Goal: Task Accomplishment & Management: Complete application form

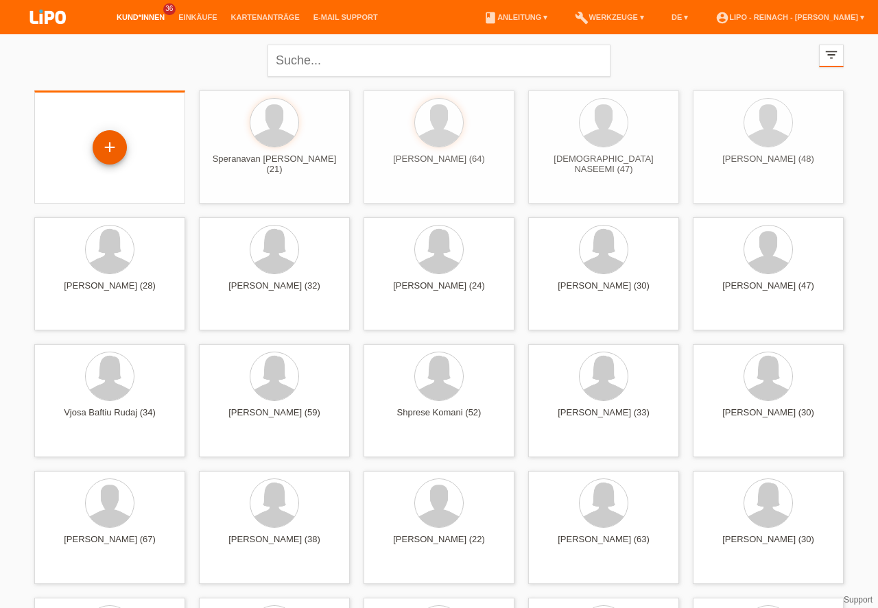
click at [111, 149] on div "+" at bounding box center [109, 147] width 33 height 23
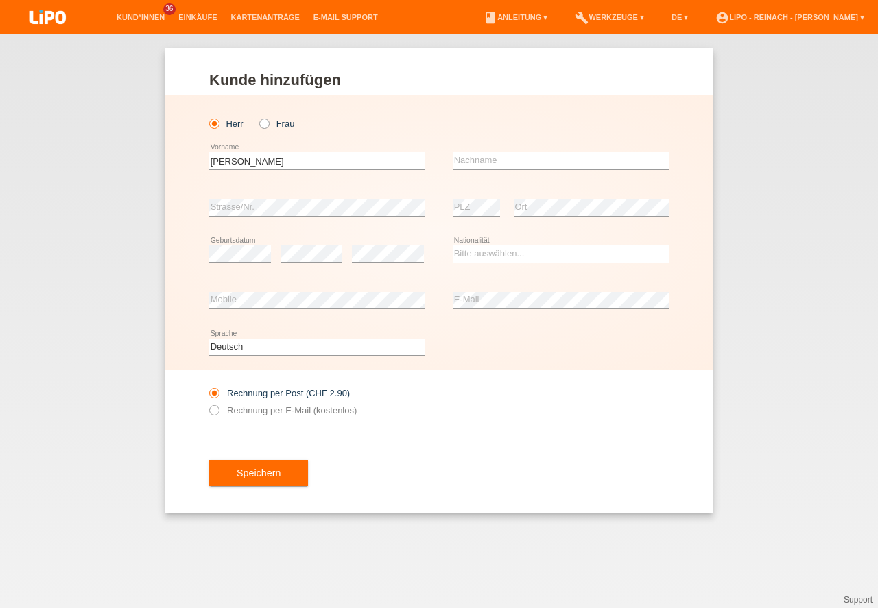
type input "[PERSON_NAME]"
click at [496, 162] on input "text" at bounding box center [560, 160] width 216 height 17
type input "Alomerovikj"
click at [478, 254] on select "Bitte auswählen... Schweiz Deutschland Liechtenstein Österreich ------------ Af…" at bounding box center [560, 253] width 216 height 16
select select "BG"
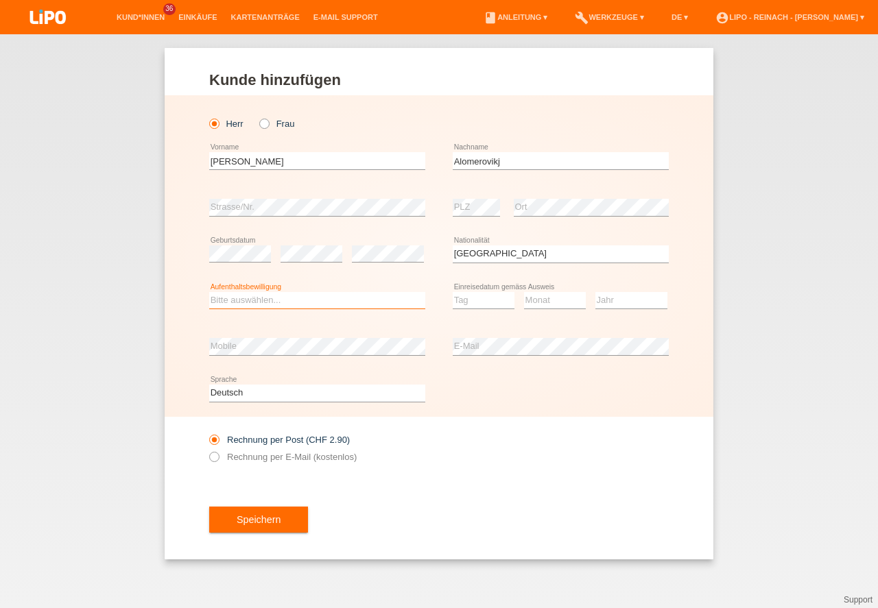
click at [226, 302] on select "Bitte auswählen... C B B - Flüchtlingsstatus Andere" at bounding box center [317, 300] width 216 height 16
select select "B"
click at [0, 0] on option "B" at bounding box center [0, 0] width 0 height 0
click at [485, 298] on select "Tag 01 02 03 04 05 06 07 08 09 10 11" at bounding box center [483, 300] width 62 height 16
select select "01"
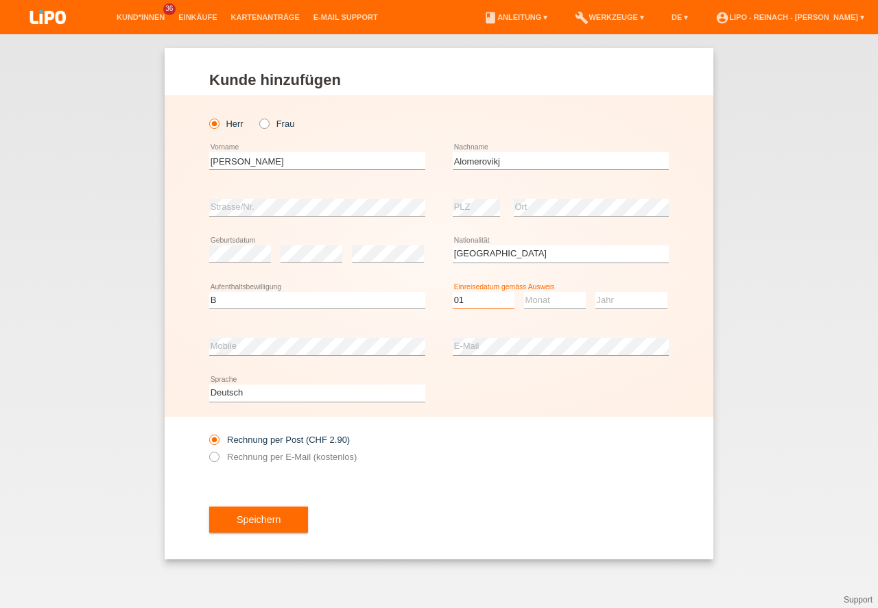
click at [0, 0] on option "01" at bounding box center [0, 0] width 0 height 0
click at [551, 301] on select "Monat 01 02 03 04 05 06 07 08 09 10 11" at bounding box center [555, 300] width 62 height 16
select select "06"
click at [0, 0] on option "06" at bounding box center [0, 0] width 0 height 0
click at [628, 297] on select "Jahr 2025 2024 2023 2022 2021 2020 2019 2018 2017 2016 2015 2014 2013 2012 2011…" at bounding box center [631, 300] width 72 height 16
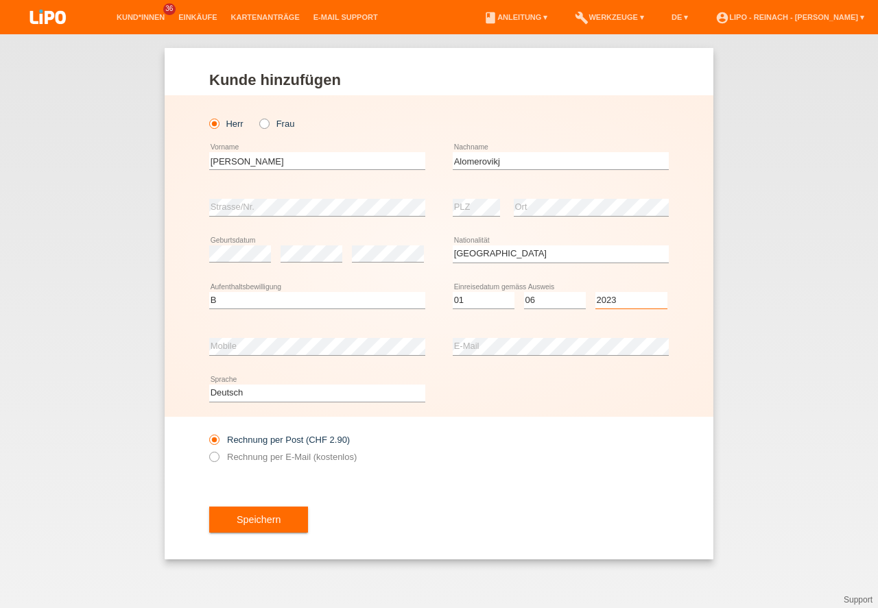
click at [627, 298] on select "Jahr 2025 2024 2023 2022 2021 2020 2019 2018 2017 2016 2015 2014 2013 2012 2011…" at bounding box center [631, 300] width 72 height 16
select select "2023"
click at [207, 450] on icon at bounding box center [207, 450] width 0 height 0
click at [210, 458] on input "Rechnung per E-Mail (kostenlos)" at bounding box center [213, 460] width 9 height 17
radio input "true"
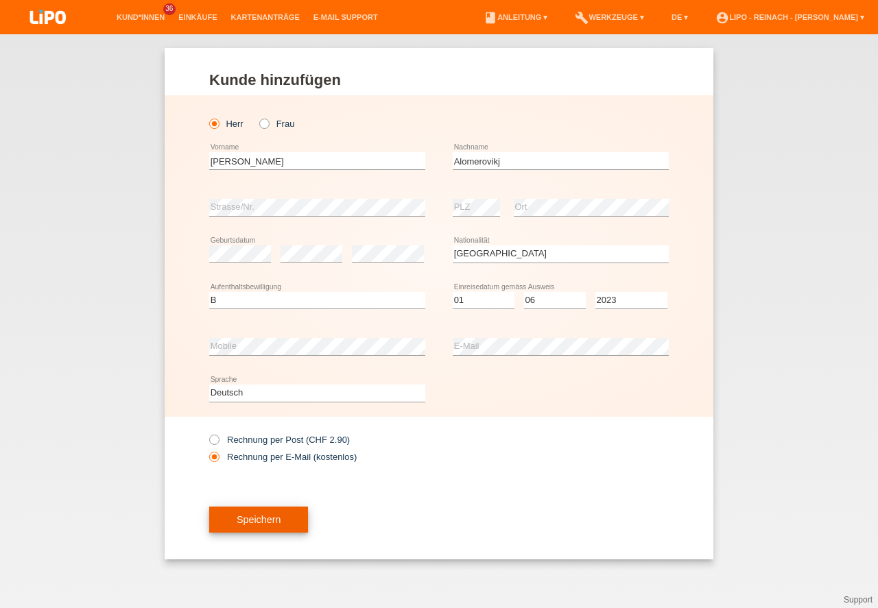
click at [265, 509] on button "Speichern" at bounding box center [258, 520] width 99 height 26
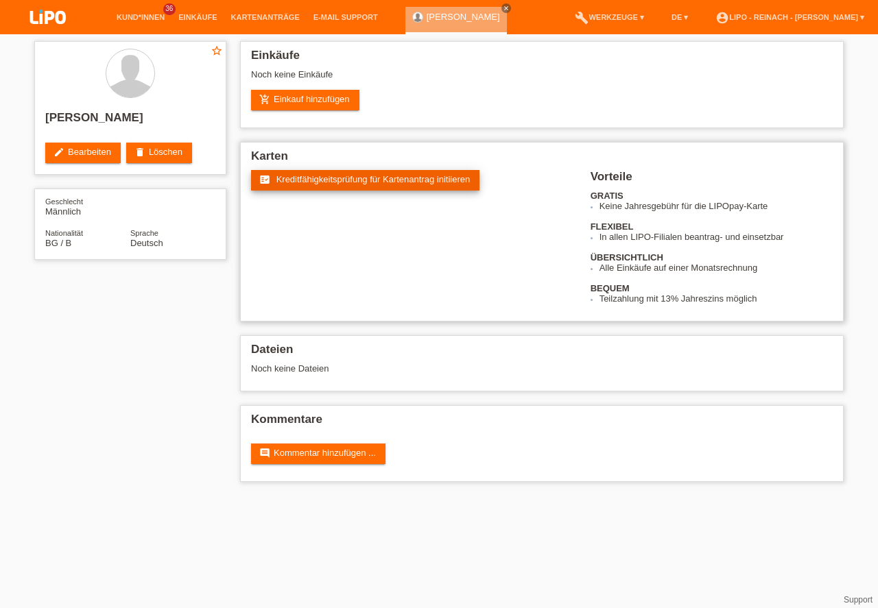
click at [309, 180] on span "Kreditfähigkeitsprüfung für Kartenantrag initiieren" at bounding box center [373, 179] width 194 height 10
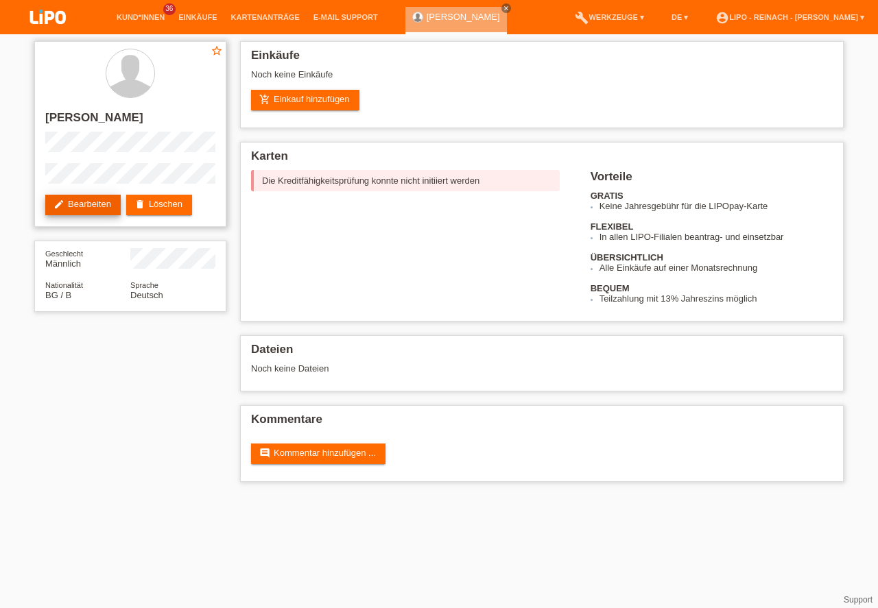
click at [89, 206] on link "edit Bearbeiten" at bounding box center [82, 205] width 75 height 21
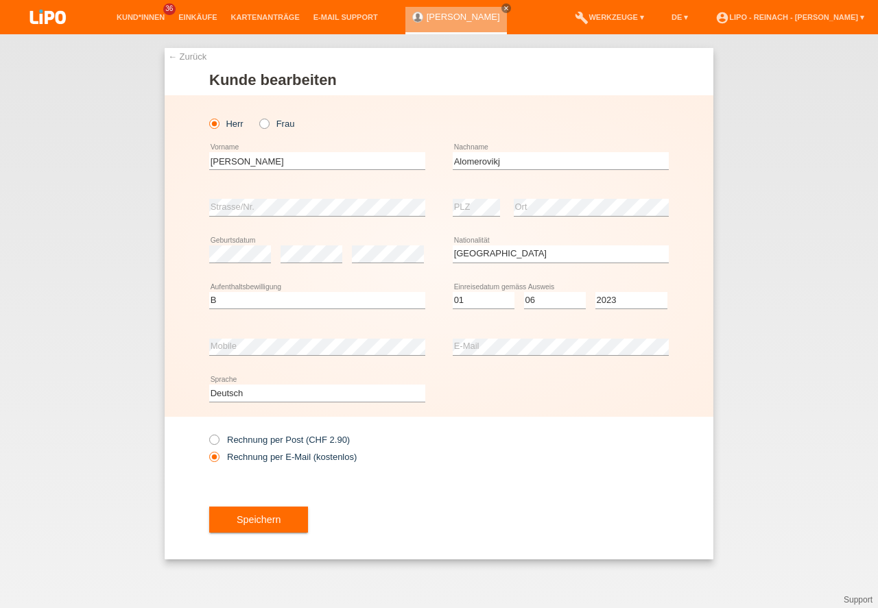
select select "BG"
select select "B"
select select "01"
select select "06"
select select "2023"
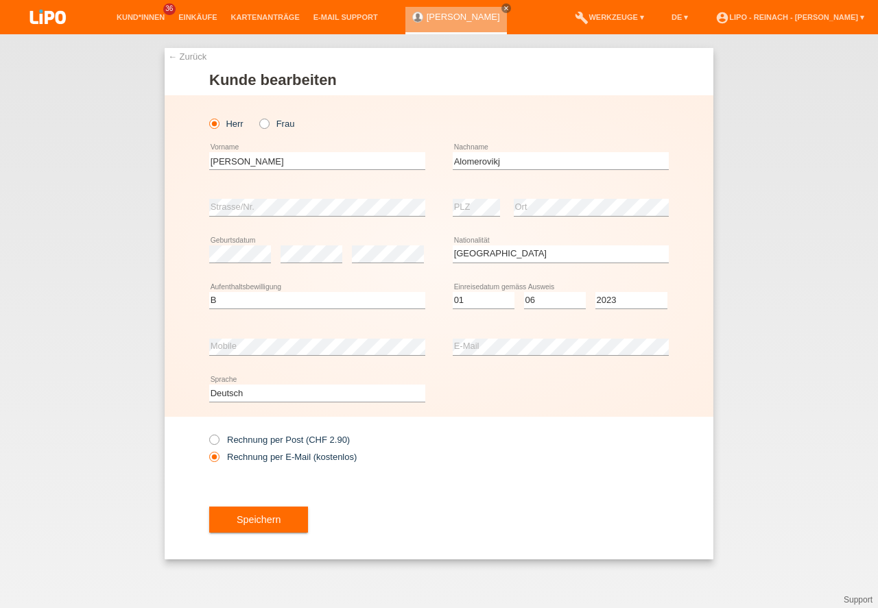
click at [276, 518] on button "Speichern" at bounding box center [258, 520] width 99 height 26
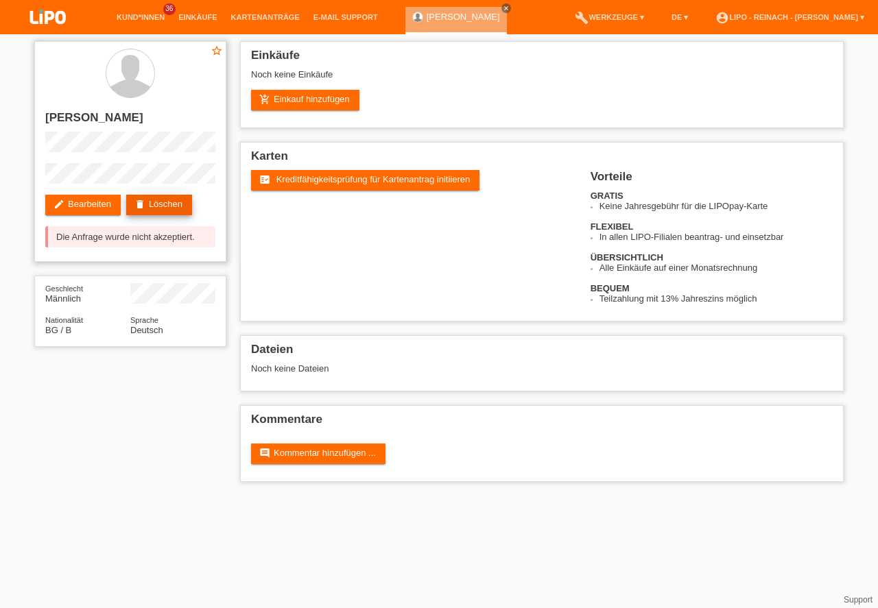
click at [186, 197] on link "delete Löschen" at bounding box center [159, 205] width 66 height 21
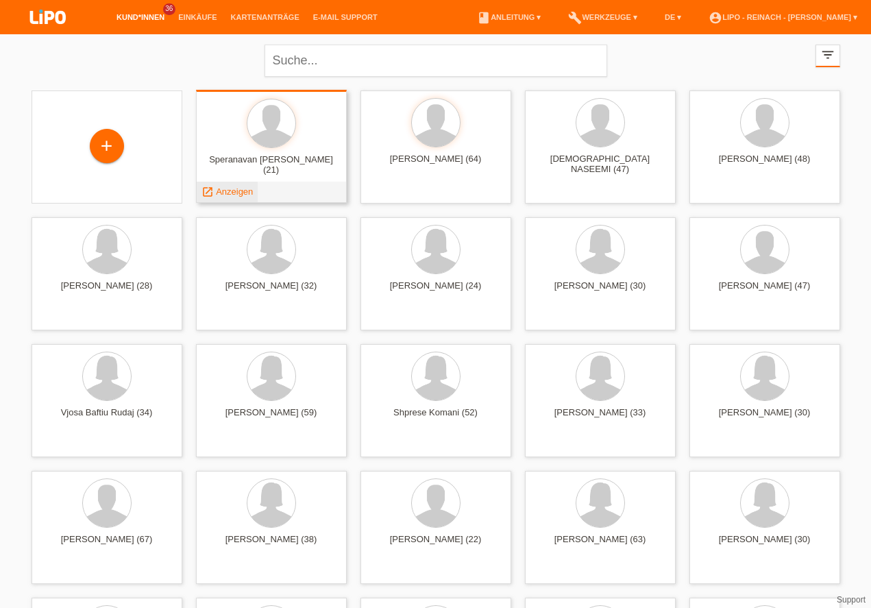
click at [243, 191] on span "Anzeigen" at bounding box center [234, 191] width 37 height 10
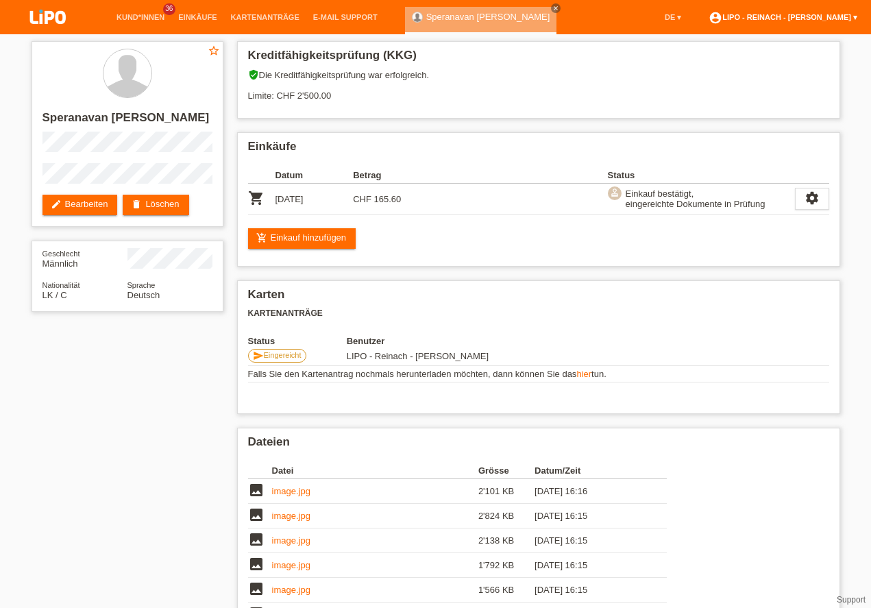
click at [795, 21] on link "account_circle LIPO - Reinach - [PERSON_NAME] ▾" at bounding box center [783, 17] width 162 height 8
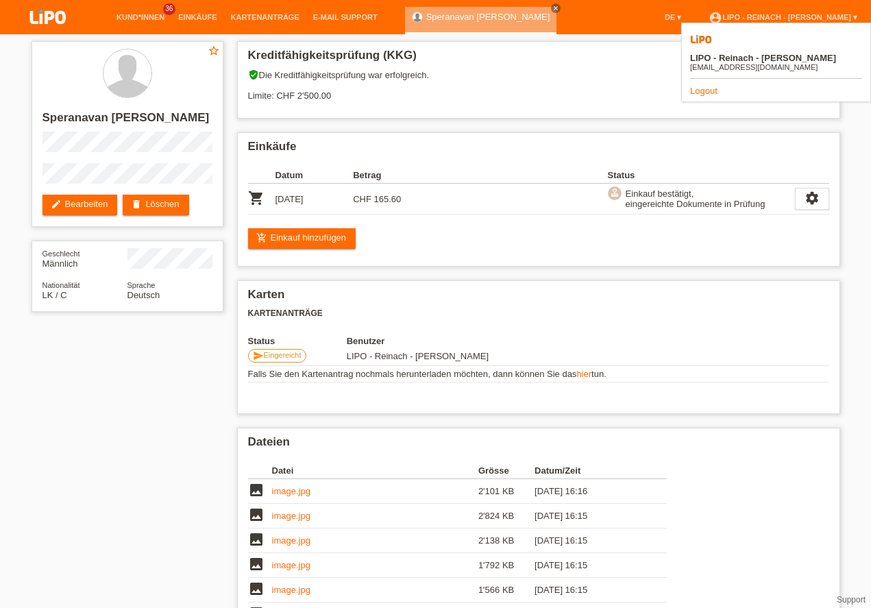
click at [709, 86] on link "Logout" at bounding box center [703, 91] width 27 height 10
